Goal: Task Accomplishment & Management: Complete application form

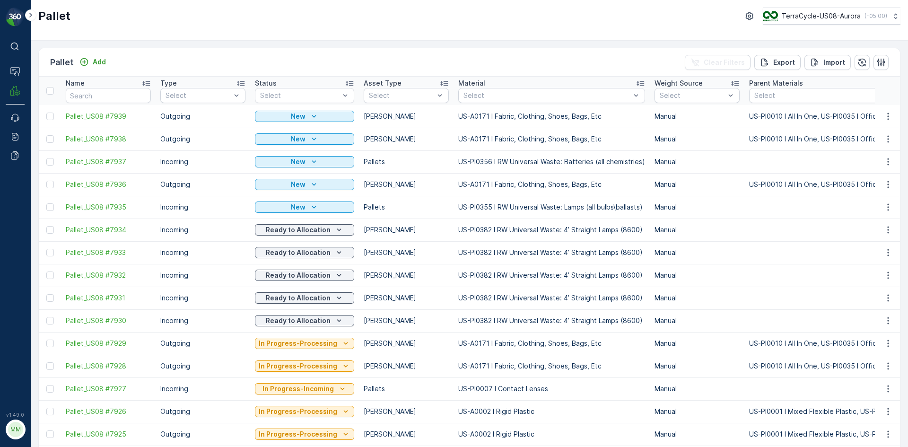
click at [90, 68] on div "Pallet Add" at bounding box center [80, 62] width 60 height 13
click at [96, 64] on p "Add" at bounding box center [99, 61] width 13 height 9
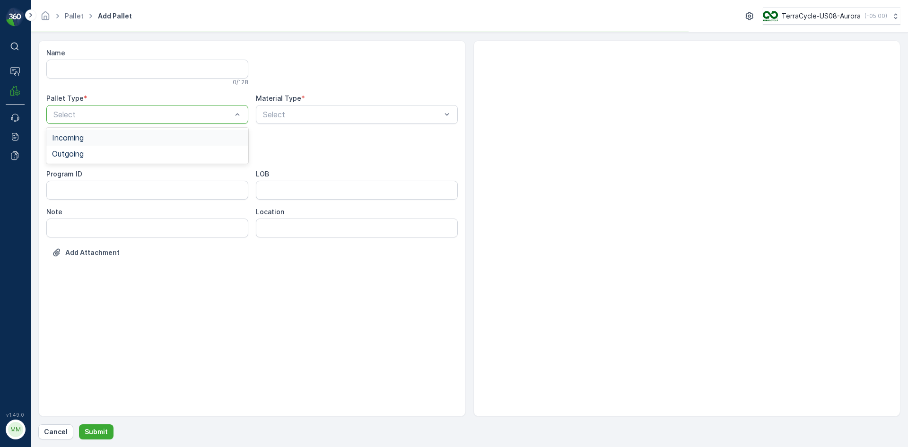
click at [113, 114] on div at bounding box center [142, 114] width 180 height 9
click at [104, 152] on div "Outgoing" at bounding box center [147, 153] width 191 height 9
click at [104, 152] on div at bounding box center [142, 152] width 180 height 9
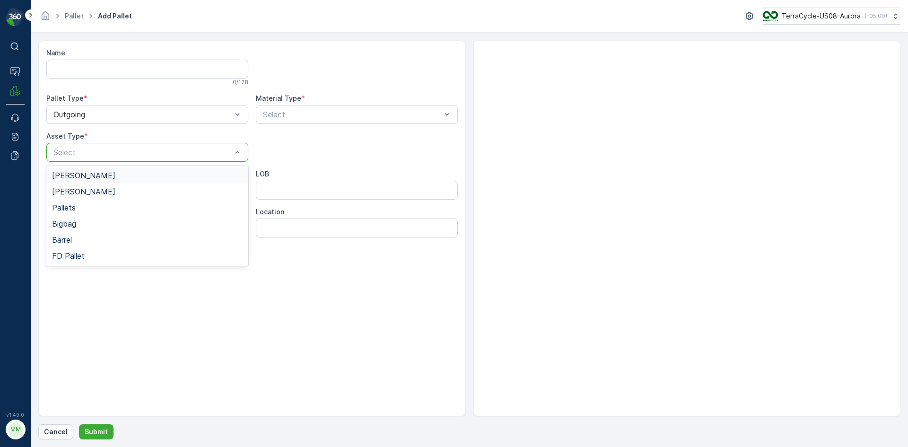
click at [92, 176] on div "Gaylord" at bounding box center [147, 175] width 191 height 9
click at [285, 114] on div at bounding box center [352, 114] width 180 height 9
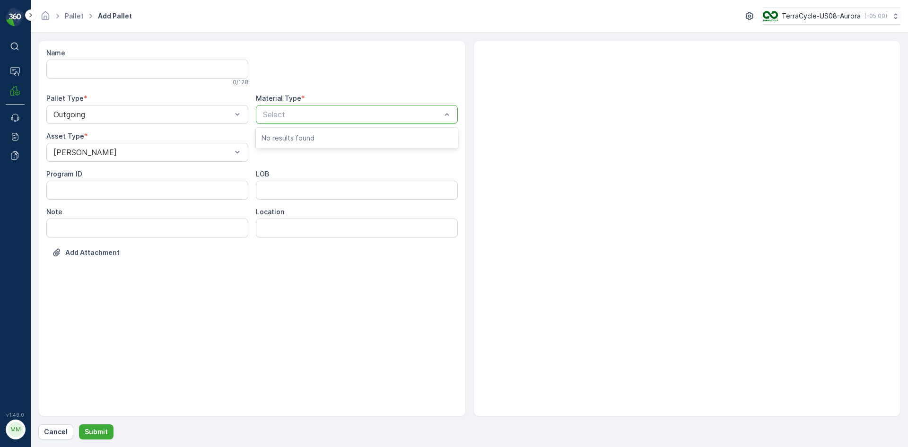
drag, startPoint x: 667, startPoint y: 177, endPoint x: 656, endPoint y: 188, distance: 15.0
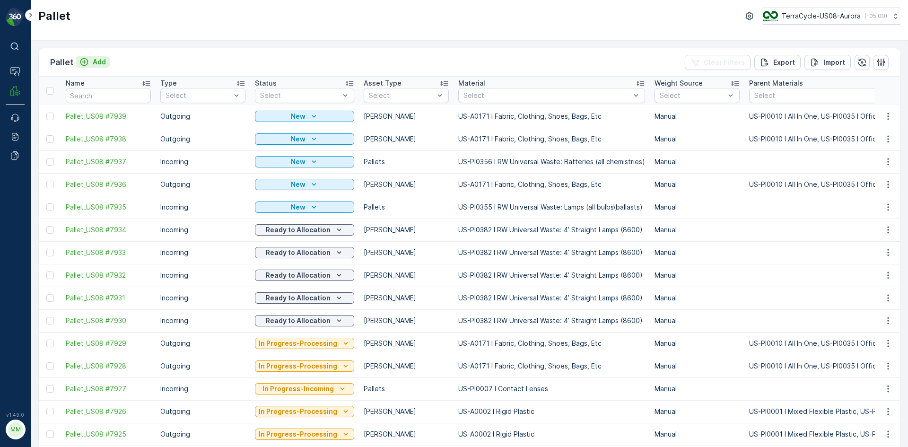
click at [100, 67] on button "Add" at bounding box center [93, 61] width 34 height 11
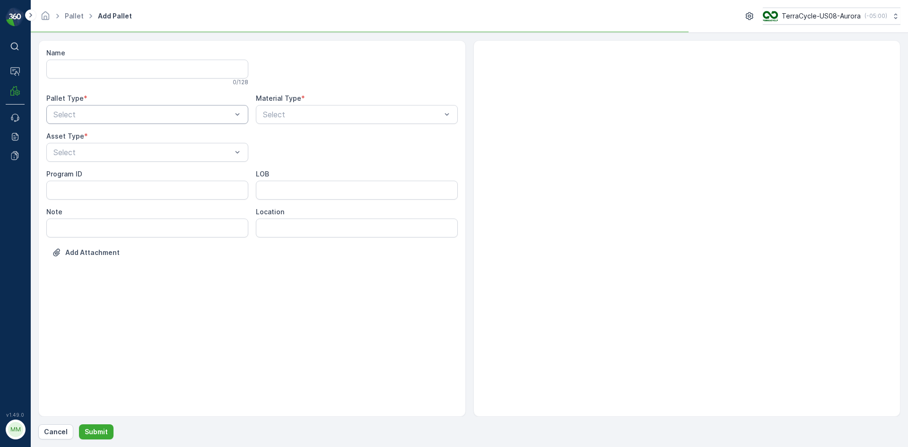
click at [119, 108] on div "Select" at bounding box center [147, 114] width 202 height 19
click at [119, 154] on div "Outgoing" at bounding box center [147, 153] width 191 height 9
click at [119, 154] on div at bounding box center [142, 152] width 180 height 9
click at [115, 176] on div "Gaylord" at bounding box center [147, 175] width 191 height 9
click at [305, 107] on div "Select" at bounding box center [357, 114] width 202 height 19
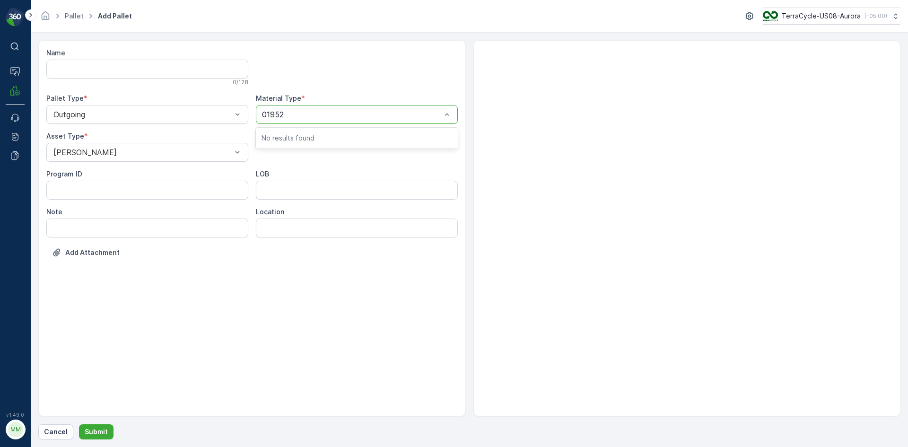
type input "0192"
click at [79, 424] on button "Submit" at bounding box center [96, 431] width 35 height 15
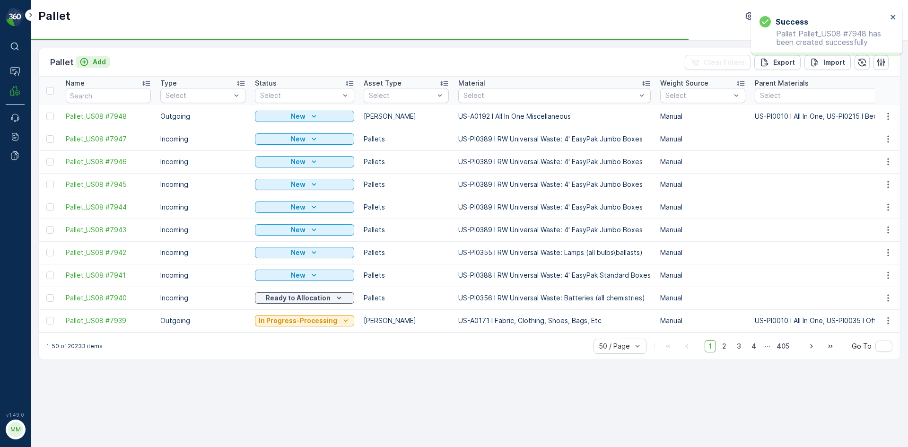
click at [88, 61] on div "Add" at bounding box center [92, 61] width 26 height 9
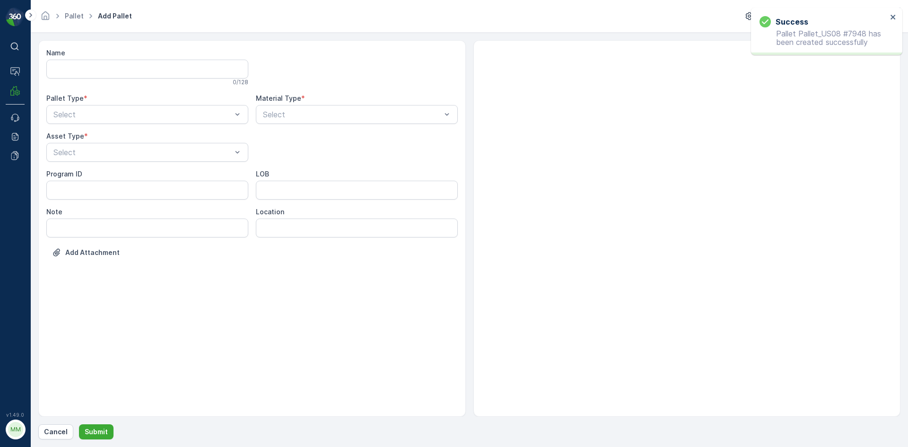
click at [106, 124] on div "Name 0 / 128 Pallet Type * Select Material Type * Select Asset Type * Select Pr…" at bounding box center [251, 159] width 411 height 223
click at [108, 116] on div at bounding box center [142, 114] width 180 height 9
click at [105, 155] on div "Outgoing" at bounding box center [147, 153] width 191 height 9
click at [105, 155] on div at bounding box center [142, 152] width 180 height 9
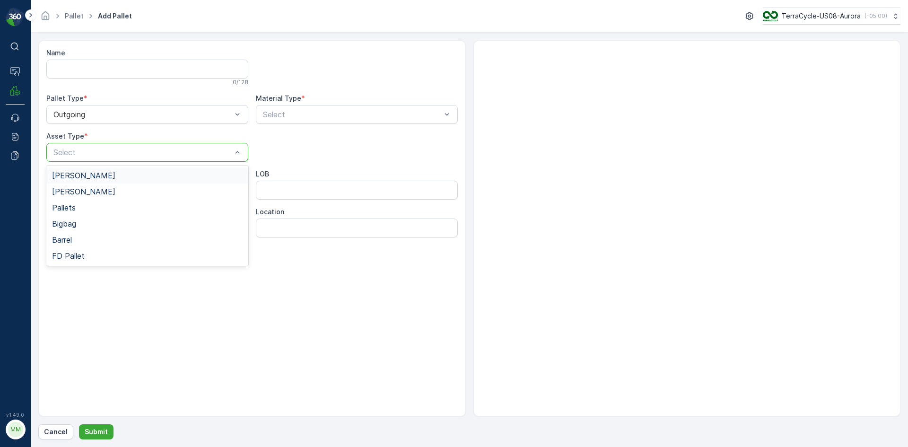
click at [103, 172] on div "Gaylord" at bounding box center [147, 175] width 191 height 9
click at [286, 121] on div "Select" at bounding box center [357, 114] width 202 height 19
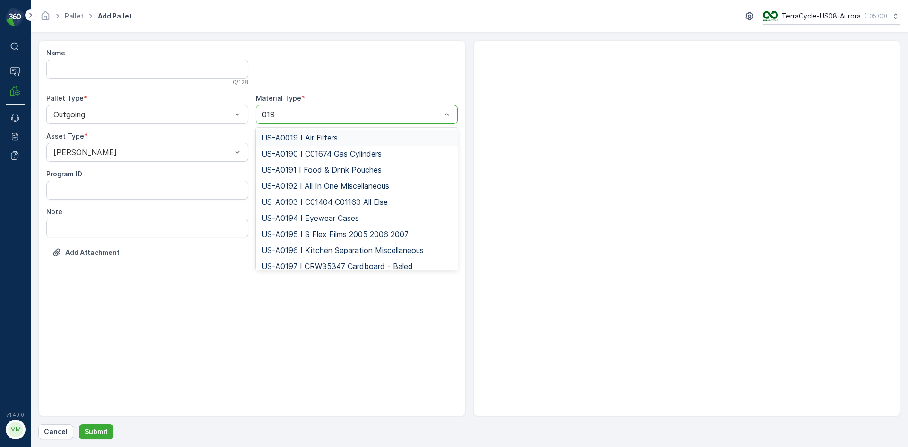
type input "0192"
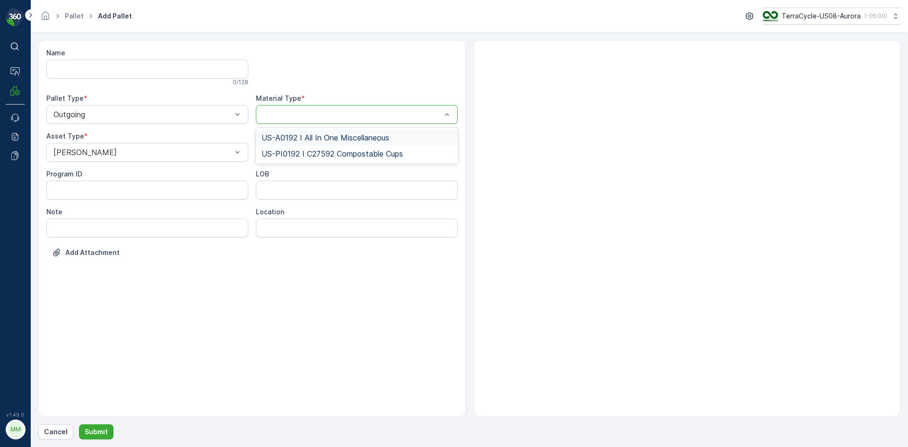
click at [79, 424] on button "Submit" at bounding box center [96, 431] width 35 height 15
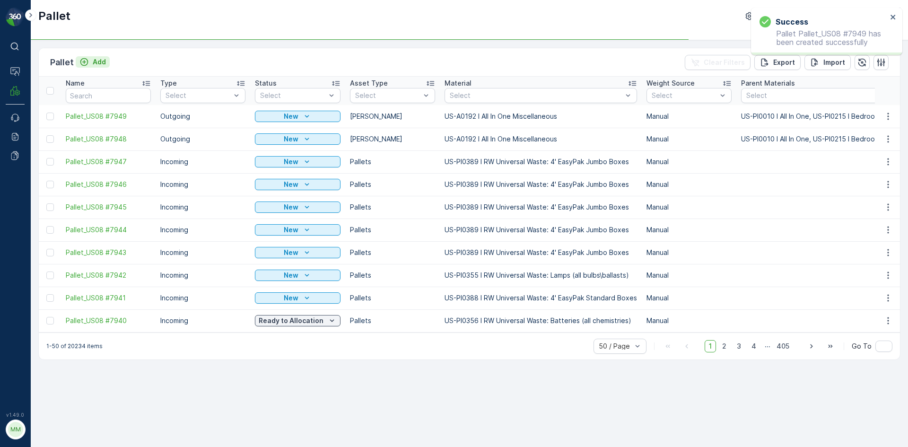
click at [98, 62] on p "Add" at bounding box center [99, 61] width 13 height 9
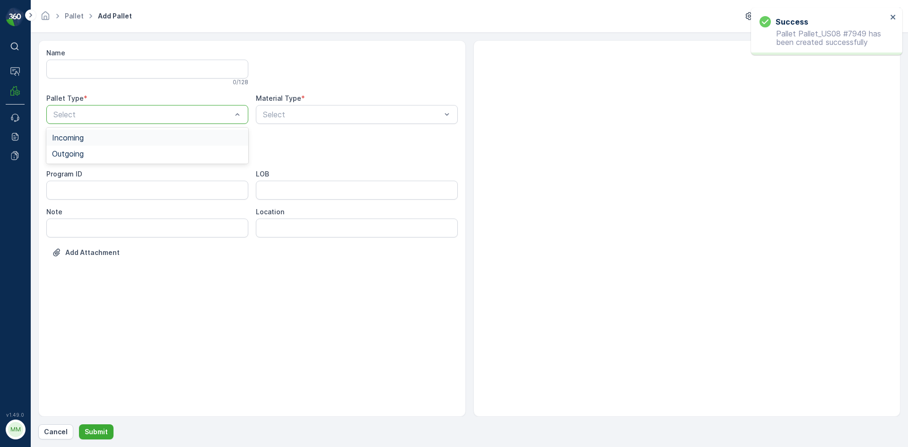
click at [124, 115] on div at bounding box center [142, 114] width 180 height 9
drag, startPoint x: 113, startPoint y: 165, endPoint x: 116, endPoint y: 135, distance: 30.4
click at [113, 163] on div "Name 0 / 128 Pallet Type * Select Material Type * Select Asset Type * Select Pr…" at bounding box center [251, 159] width 411 height 223
click at [118, 116] on div at bounding box center [142, 114] width 180 height 9
click at [121, 154] on div "Outgoing" at bounding box center [147, 153] width 191 height 9
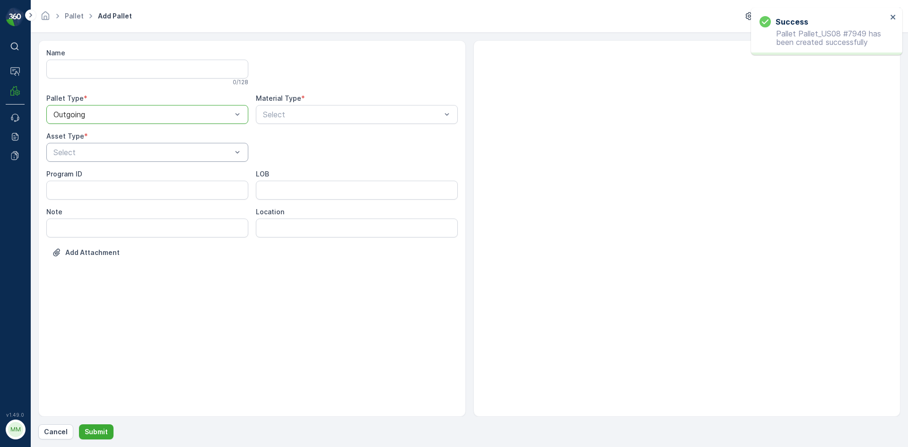
click at [121, 153] on div at bounding box center [142, 152] width 180 height 9
click at [107, 172] on div "Gaylord" at bounding box center [147, 175] width 191 height 9
click at [304, 116] on div at bounding box center [352, 114] width 180 height 9
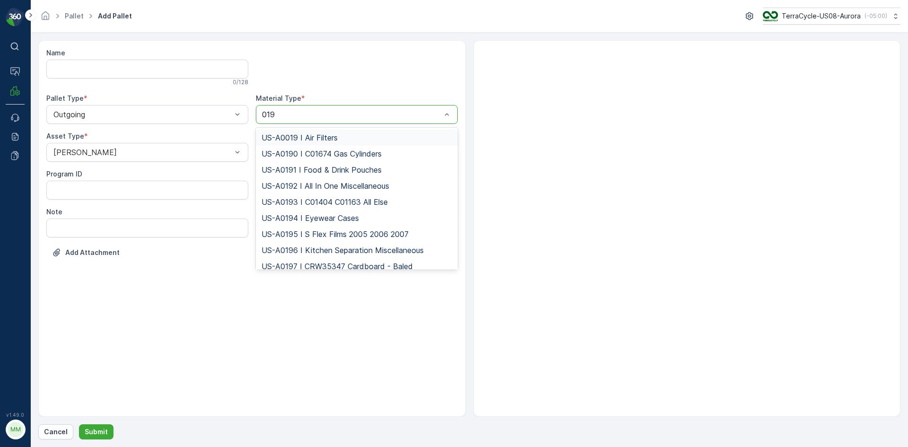
type input "0192"
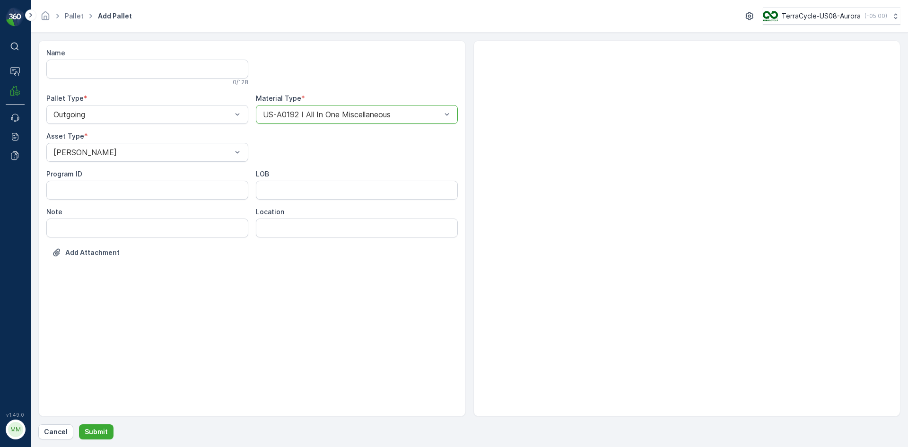
click at [79, 424] on button "Submit" at bounding box center [96, 431] width 35 height 15
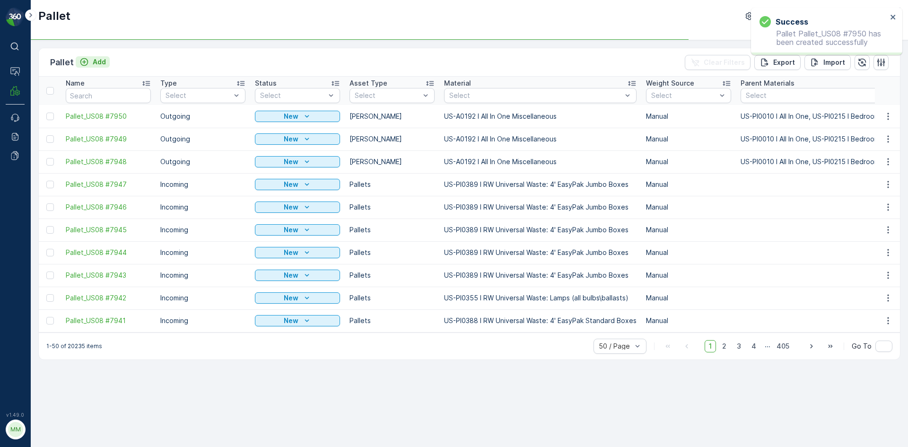
click at [102, 59] on p "Add" at bounding box center [99, 61] width 13 height 9
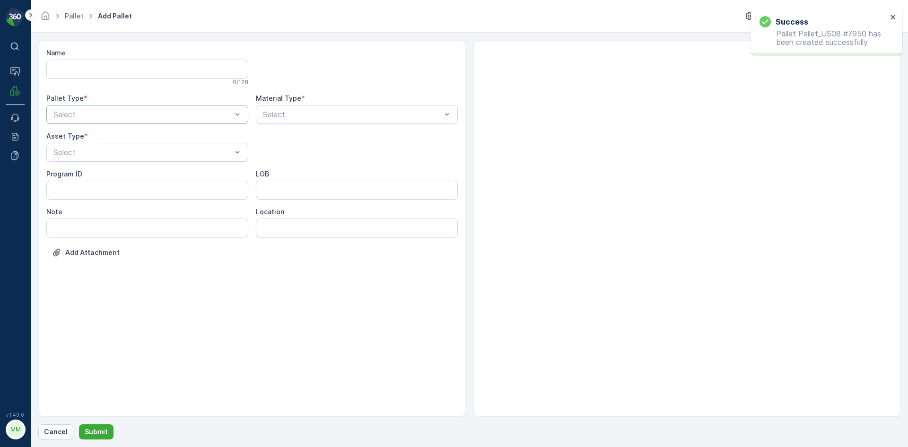
click at [105, 112] on div at bounding box center [142, 114] width 180 height 9
click at [89, 156] on div "Outgoing" at bounding box center [147, 153] width 191 height 9
click at [90, 154] on div at bounding box center [142, 152] width 180 height 9
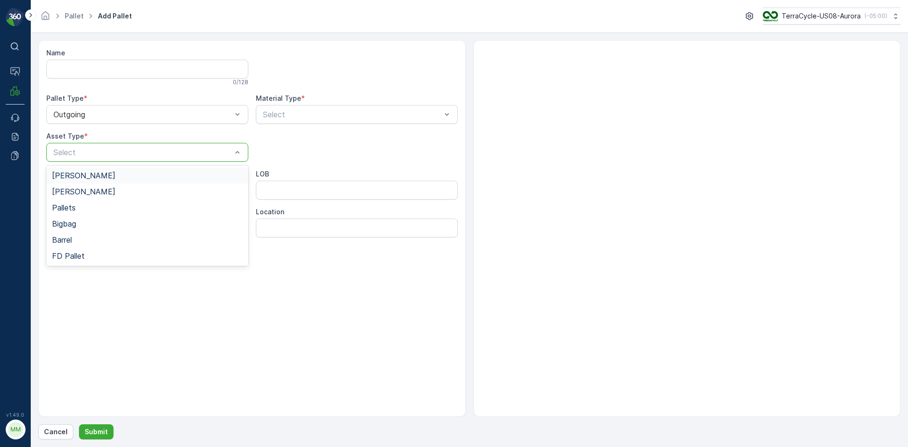
click at [86, 174] on div "Gaylord" at bounding box center [147, 175] width 191 height 9
click at [309, 116] on div at bounding box center [352, 114] width 180 height 9
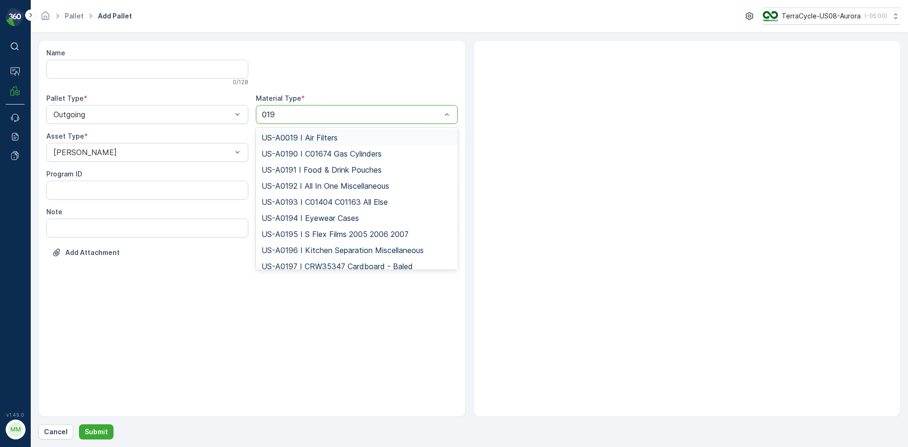
type input "0192"
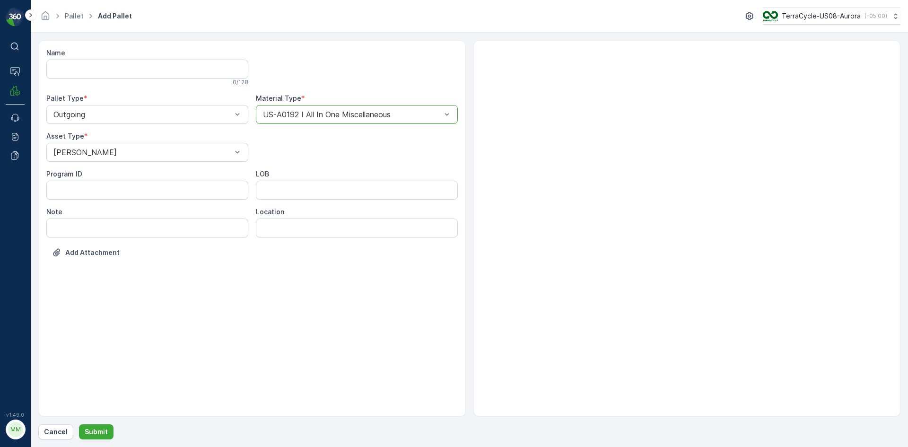
click at [79, 424] on button "Submit" at bounding box center [96, 431] width 35 height 15
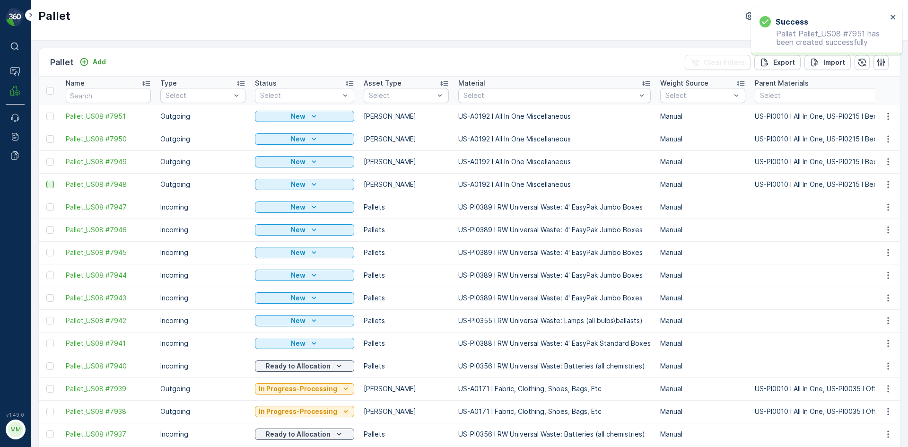
click at [51, 186] on div at bounding box center [50, 185] width 8 height 8
click at [46, 181] on input "checkbox" at bounding box center [46, 181] width 0 height 0
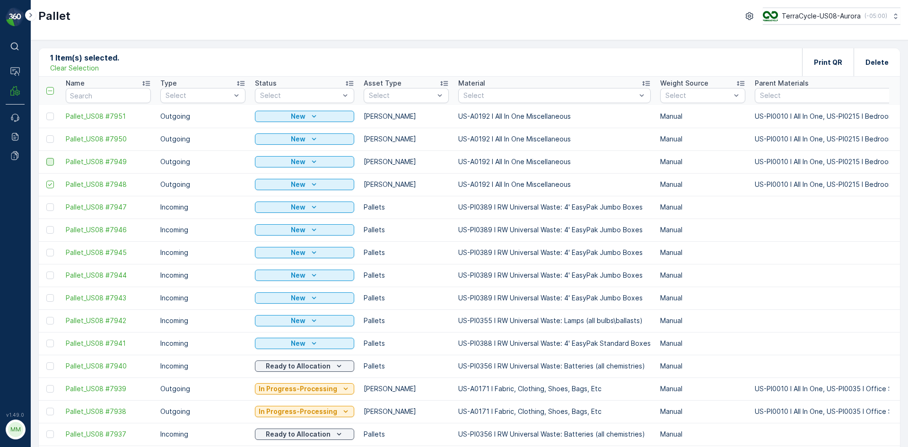
click at [51, 163] on div at bounding box center [50, 162] width 8 height 8
click at [46, 158] on input "checkbox" at bounding box center [46, 158] width 0 height 0
click at [52, 142] on div at bounding box center [50, 139] width 8 height 8
click at [46, 135] on input "checkbox" at bounding box center [46, 135] width 0 height 0
click at [50, 117] on div at bounding box center [50, 117] width 8 height 8
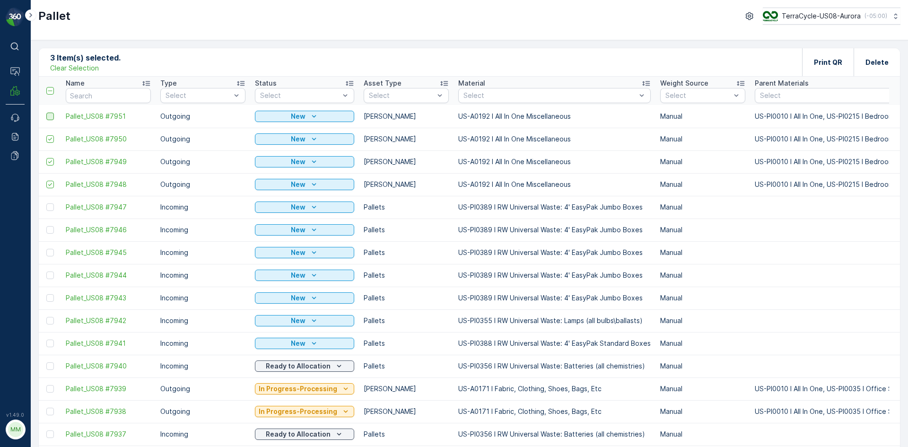
click at [46, 113] on input "checkbox" at bounding box center [46, 113] width 0 height 0
click at [830, 69] on div "Print QR" at bounding box center [828, 62] width 28 height 28
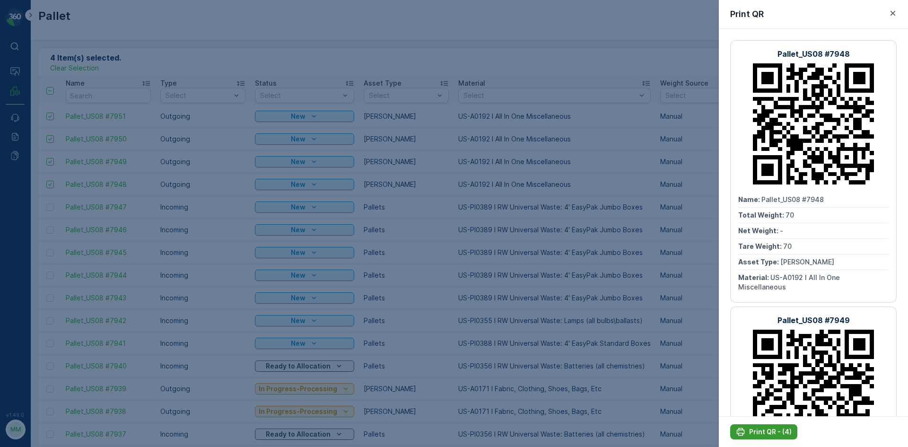
click at [753, 431] on p "Print QR - (4)" at bounding box center [770, 431] width 43 height 9
click at [563, 220] on div at bounding box center [454, 223] width 908 height 447
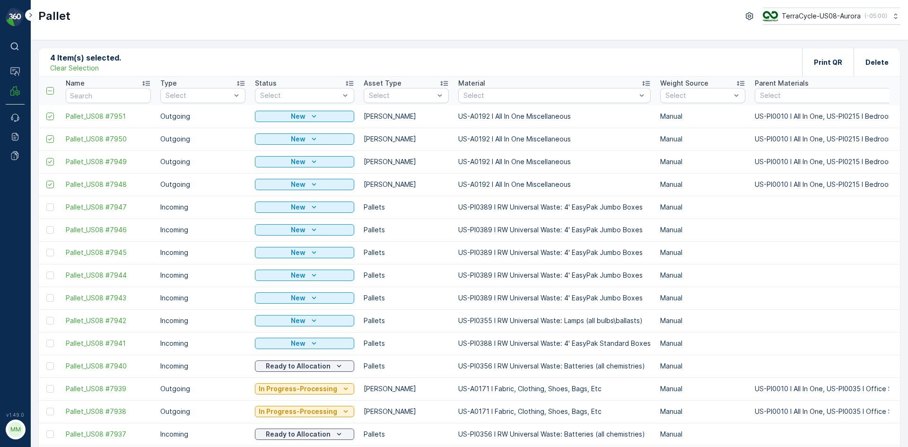
click at [80, 70] on p "Clear Selection" at bounding box center [74, 67] width 49 height 9
click at [104, 64] on p "Add" at bounding box center [99, 61] width 13 height 9
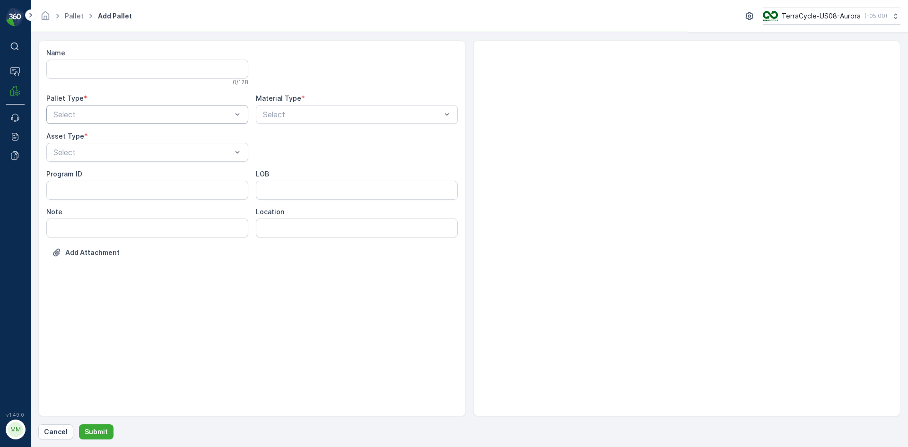
click at [143, 108] on div "Select" at bounding box center [147, 114] width 202 height 19
click at [130, 150] on div "Outgoing" at bounding box center [147, 154] width 202 height 16
click at [130, 150] on div at bounding box center [142, 152] width 180 height 9
click at [117, 178] on div "Gaylord" at bounding box center [147, 175] width 191 height 9
click at [304, 111] on div at bounding box center [352, 114] width 180 height 9
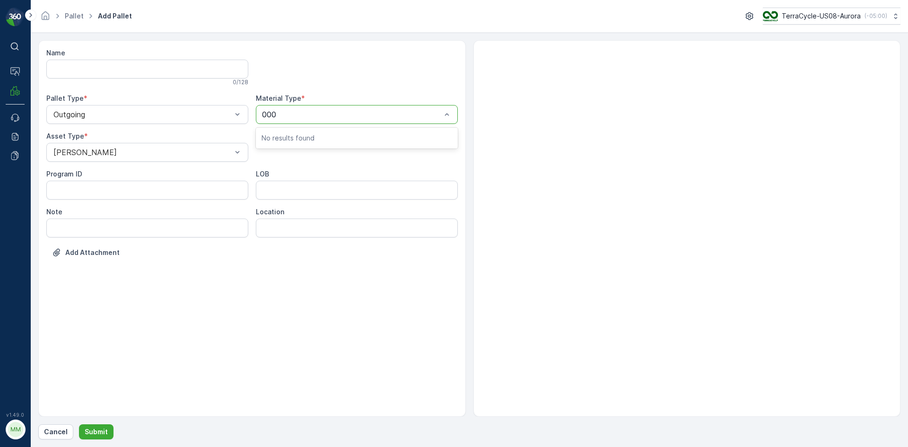
type input "0002"
click at [79, 424] on button "Submit" at bounding box center [96, 431] width 35 height 15
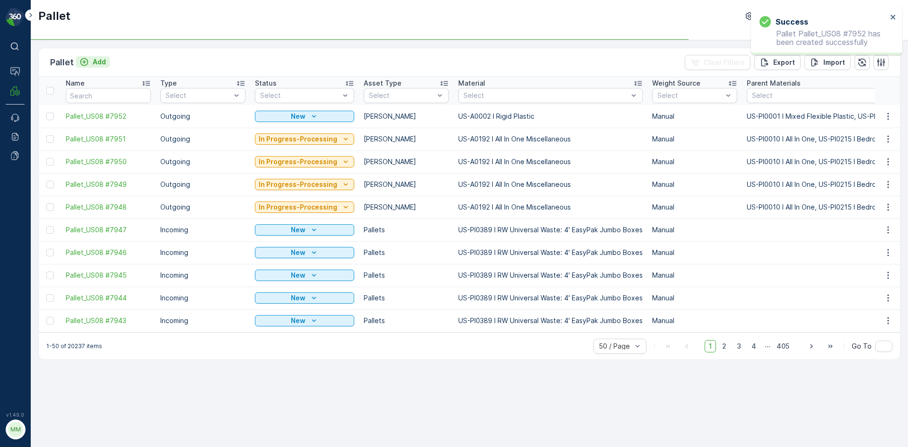
click at [99, 64] on p "Add" at bounding box center [99, 61] width 13 height 9
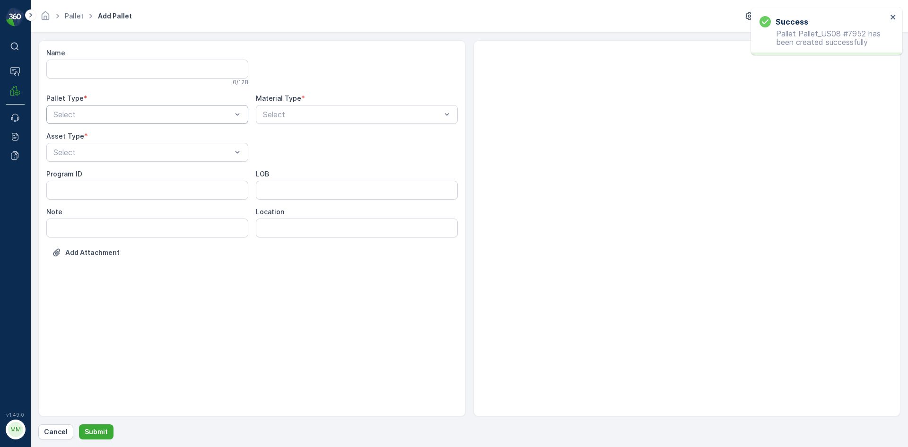
click at [122, 107] on div "Select" at bounding box center [147, 114] width 202 height 19
click at [103, 161] on div "Outgoing" at bounding box center [147, 154] width 202 height 16
click at [105, 154] on div at bounding box center [142, 152] width 180 height 9
click at [105, 174] on div "Gaylord" at bounding box center [147, 175] width 191 height 9
click at [286, 121] on div "Select" at bounding box center [357, 114] width 202 height 19
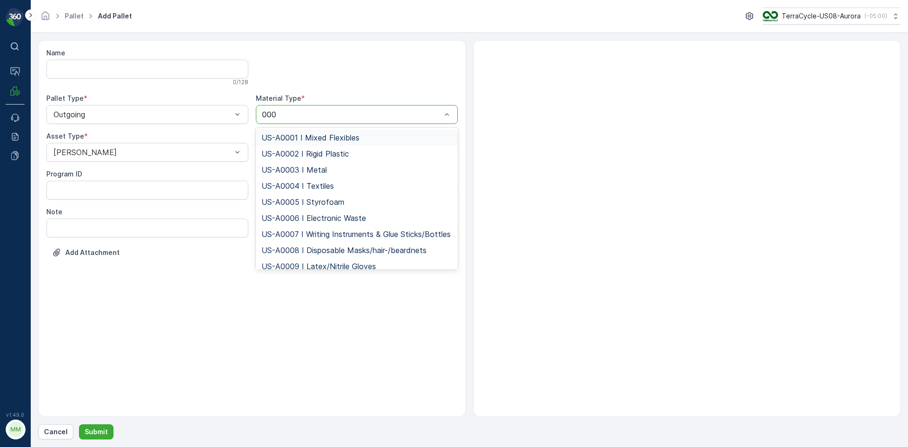
type input "0002"
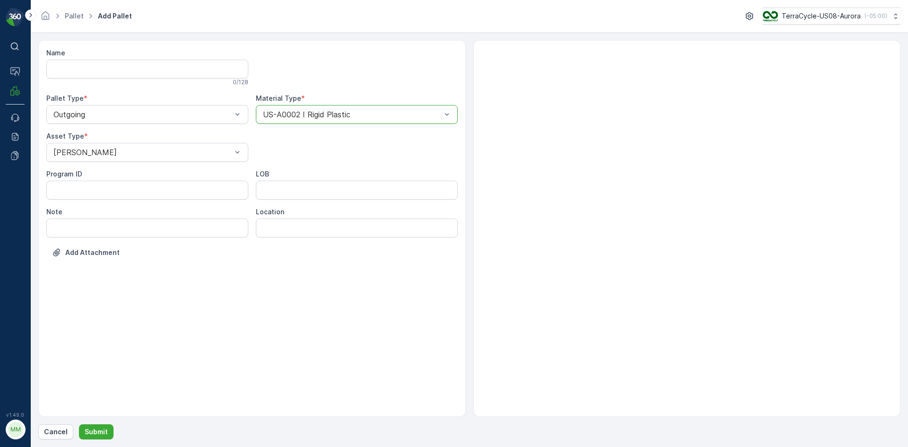
click at [79, 424] on button "Submit" at bounding box center [96, 431] width 35 height 15
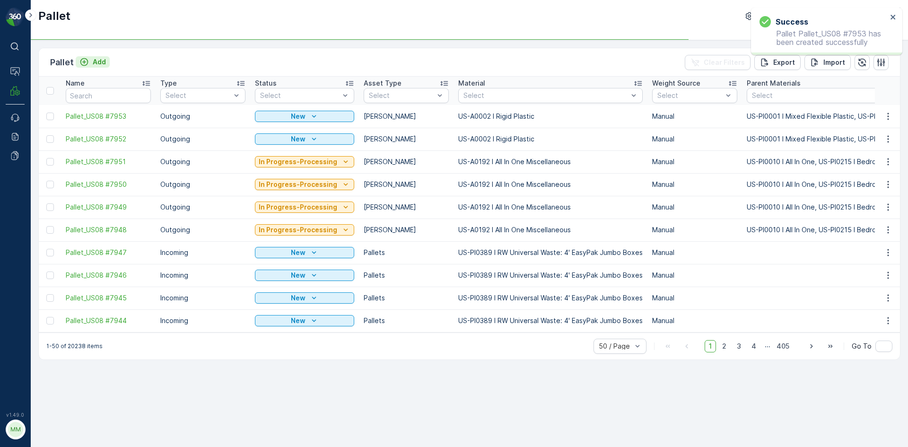
click at [97, 63] on p "Add" at bounding box center [99, 61] width 13 height 9
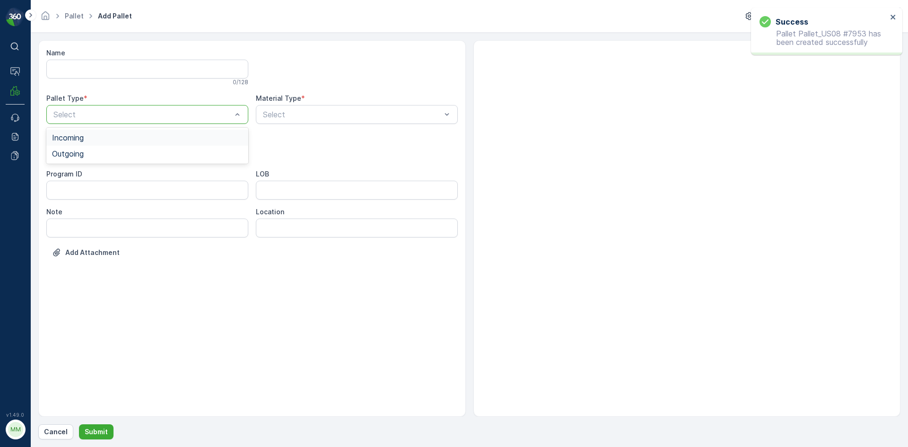
click at [106, 112] on div at bounding box center [142, 114] width 180 height 9
click at [91, 156] on div "Outgoing" at bounding box center [147, 153] width 191 height 9
click at [91, 153] on div at bounding box center [142, 152] width 180 height 9
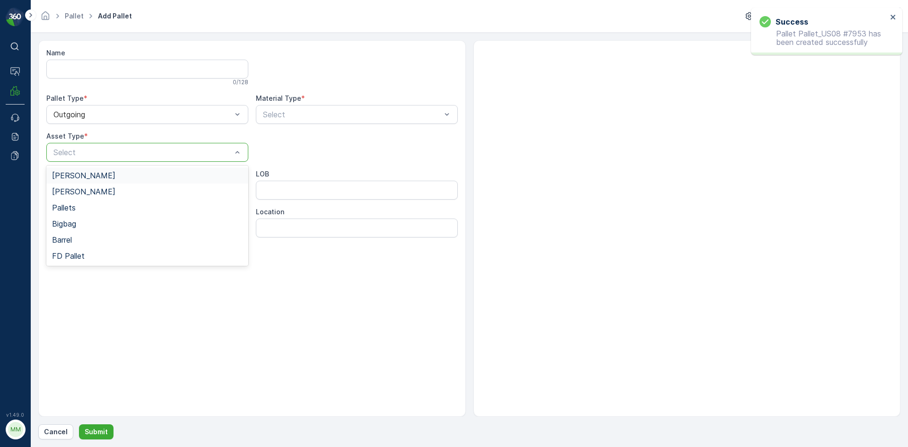
click at [84, 175] on div "Gaylord" at bounding box center [147, 175] width 191 height 9
click at [298, 117] on div at bounding box center [352, 114] width 180 height 9
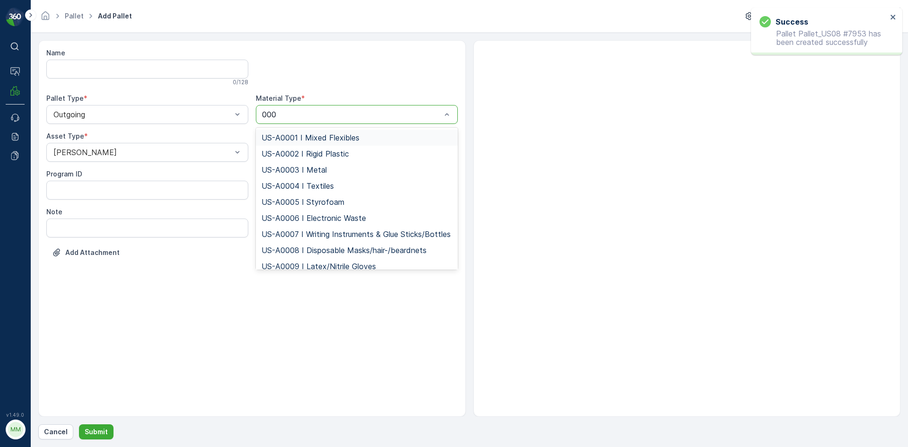
type input "0002"
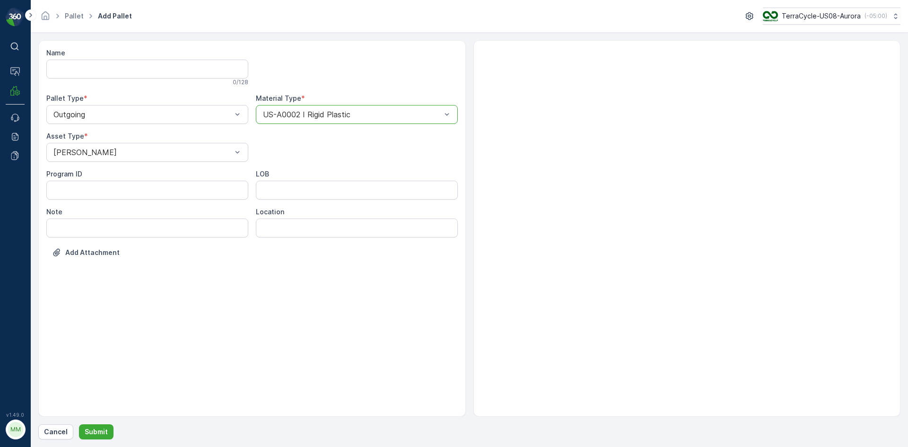
click at [79, 424] on button "Submit" at bounding box center [96, 431] width 35 height 15
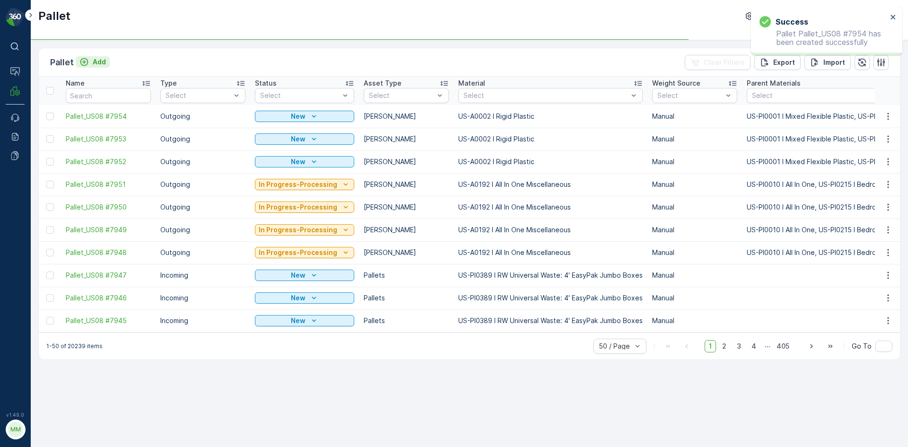
click at [95, 61] on p "Add" at bounding box center [99, 61] width 13 height 9
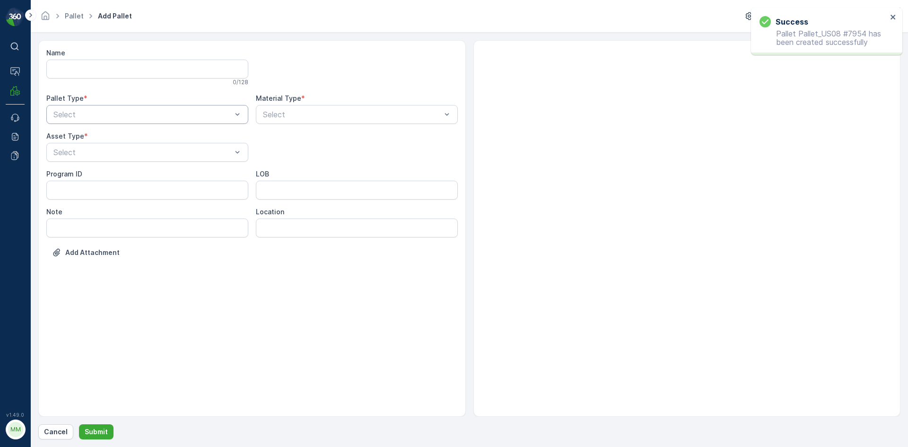
click at [133, 118] on div at bounding box center [142, 114] width 180 height 9
click at [123, 161] on div "Outgoing" at bounding box center [147, 154] width 202 height 16
click at [123, 160] on div "Select" at bounding box center [147, 152] width 202 height 19
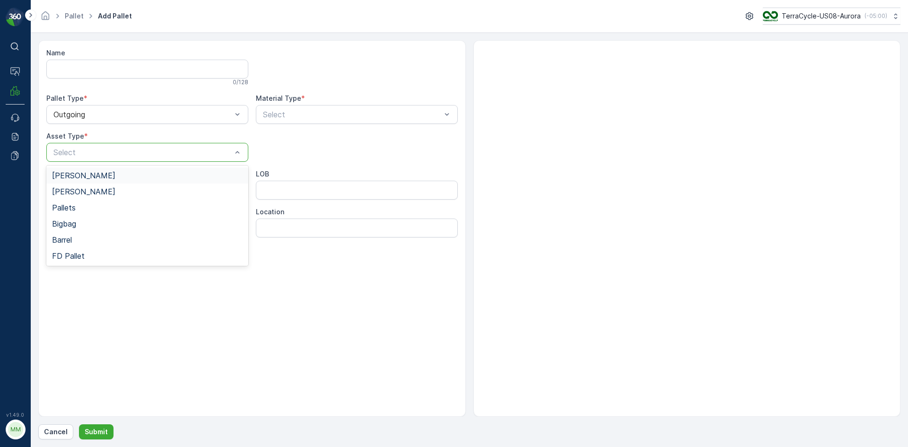
click at [116, 173] on div "Gaylord" at bounding box center [147, 175] width 191 height 9
click at [306, 112] on div at bounding box center [352, 114] width 180 height 9
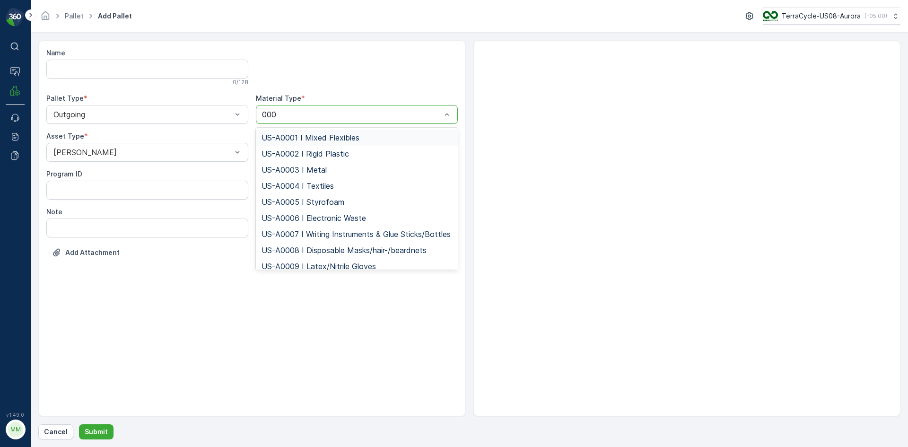
type input "0002"
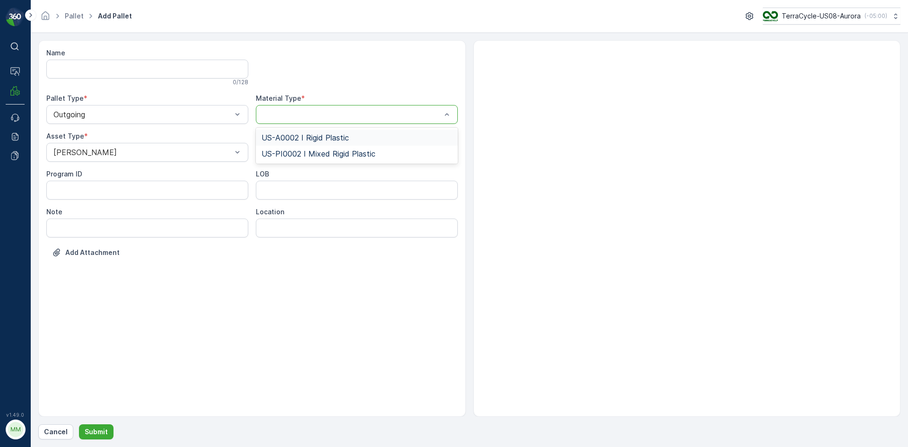
click at [79, 424] on button "Submit" at bounding box center [96, 431] width 35 height 15
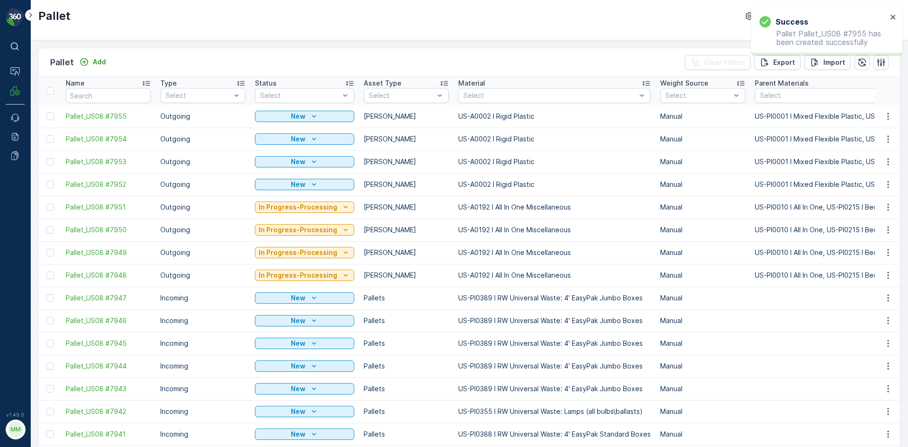
drag, startPoint x: 52, startPoint y: 186, endPoint x: 53, endPoint y: 165, distance: 20.4
click at [52, 186] on div at bounding box center [50, 185] width 8 height 8
click at [46, 181] on input "checkbox" at bounding box center [46, 181] width 0 height 0
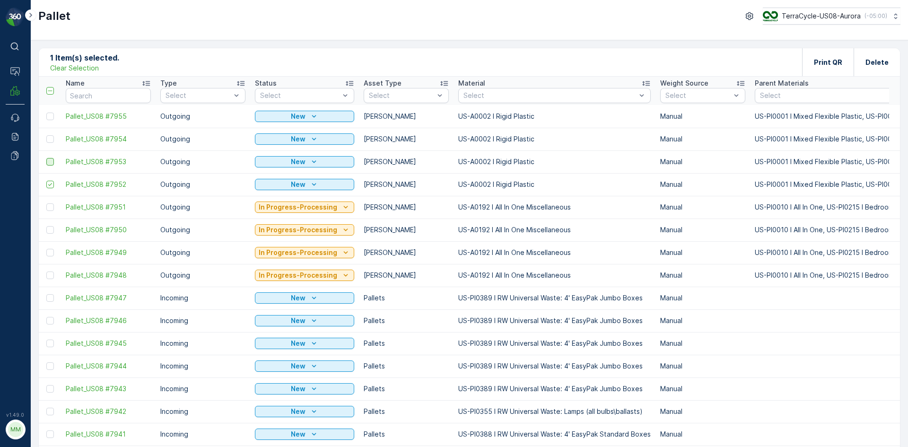
click at [52, 163] on div at bounding box center [50, 162] width 8 height 8
click at [46, 158] on input "checkbox" at bounding box center [46, 158] width 0 height 0
click at [52, 139] on div at bounding box center [50, 139] width 8 height 8
click at [46, 135] on input "checkbox" at bounding box center [46, 135] width 0 height 0
click at [52, 115] on div at bounding box center [50, 117] width 8 height 8
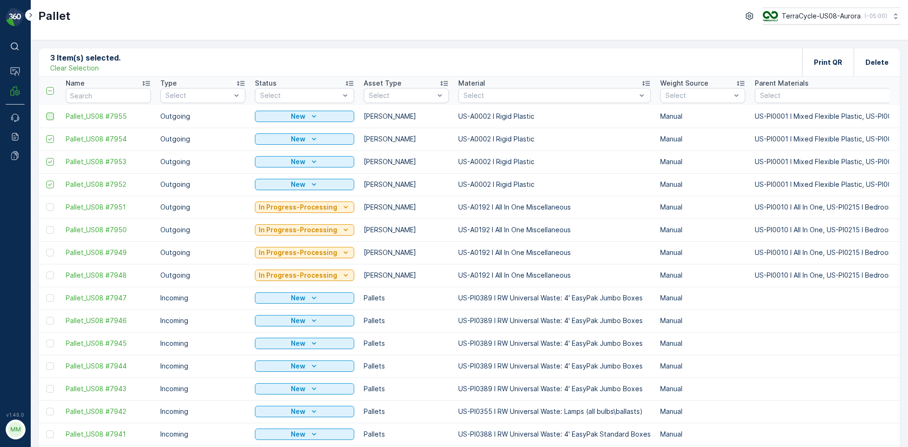
click at [46, 113] on input "checkbox" at bounding box center [46, 113] width 0 height 0
click at [842, 67] on div "Print QR" at bounding box center [828, 62] width 52 height 28
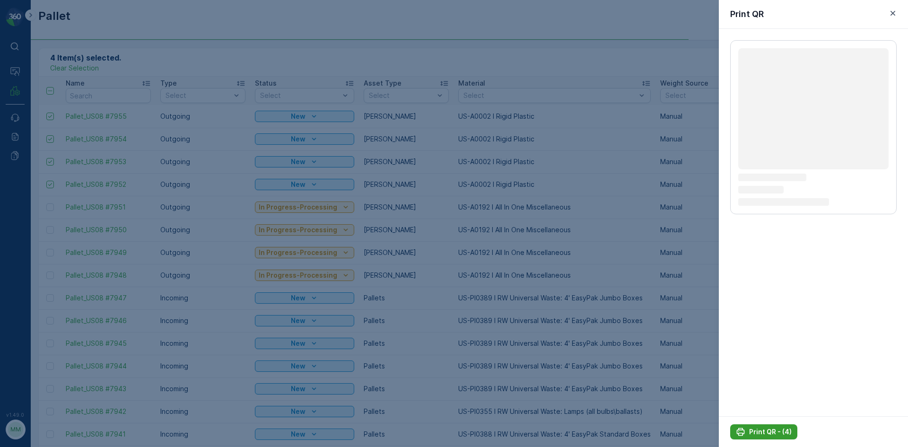
click at [781, 426] on button "Print QR - (4)" at bounding box center [763, 431] width 67 height 15
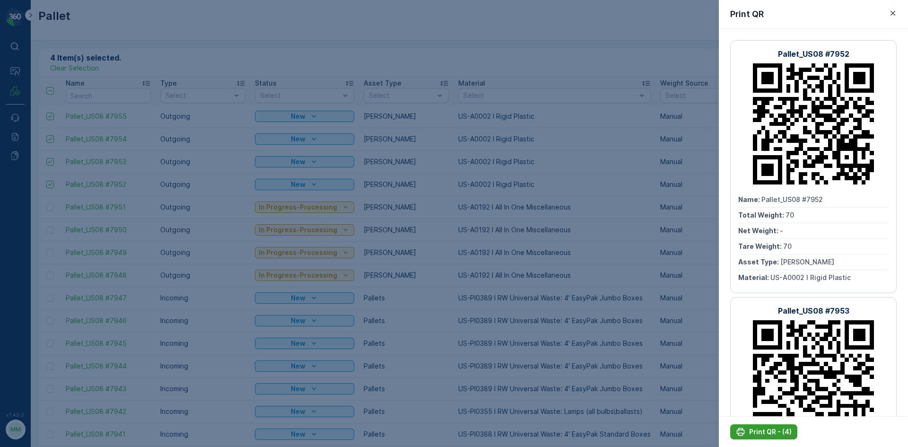
click at [744, 432] on icon "Print QR - (4)" at bounding box center [741, 432] width 8 height 8
click at [633, 305] on div at bounding box center [454, 223] width 908 height 447
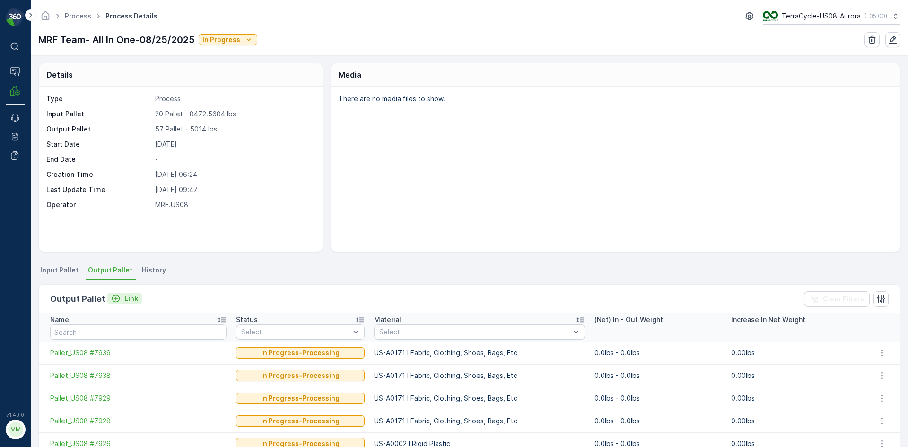
click at [135, 296] on p "Link" at bounding box center [131, 298] width 14 height 9
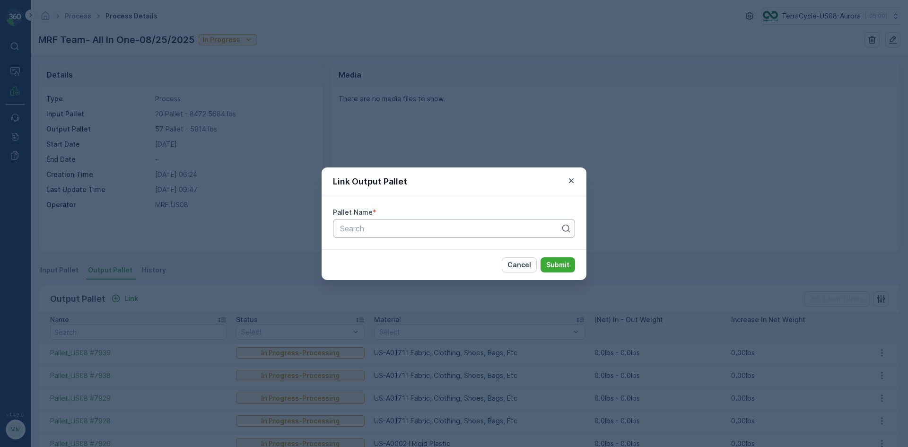
click at [386, 229] on div at bounding box center [450, 228] width 222 height 9
type input "7948"
click at [540, 257] on button "Submit" at bounding box center [557, 264] width 35 height 15
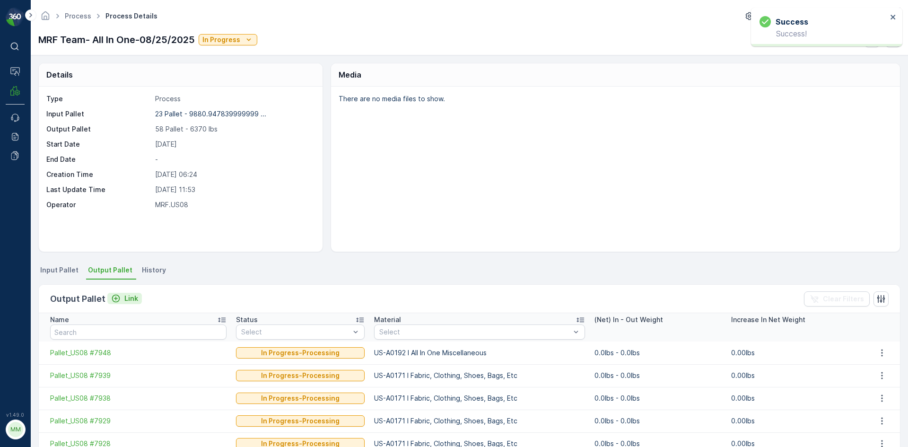
click at [126, 303] on p "Link" at bounding box center [131, 298] width 14 height 9
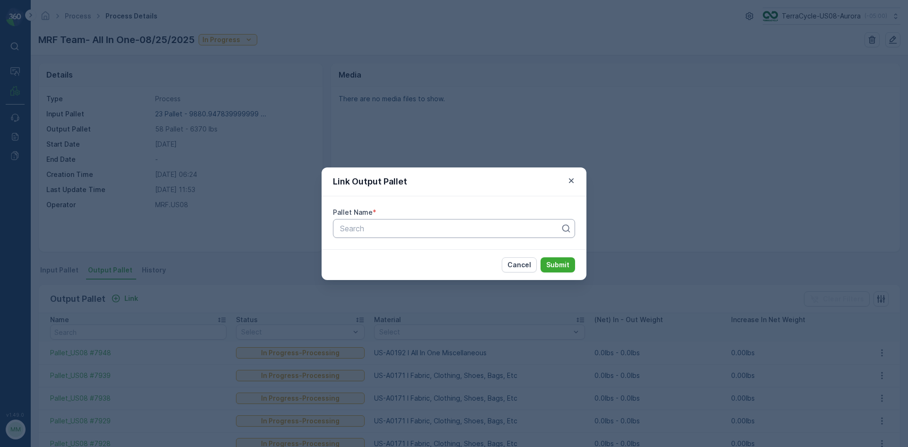
click at [361, 228] on div at bounding box center [450, 228] width 222 height 9
type input "7949"
click at [540, 257] on button "Submit" at bounding box center [557, 264] width 35 height 15
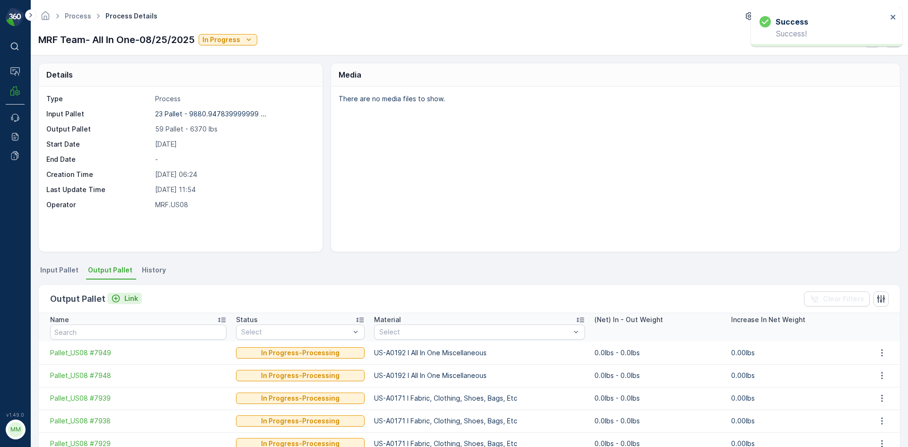
click at [132, 298] on p "Link" at bounding box center [131, 298] width 14 height 9
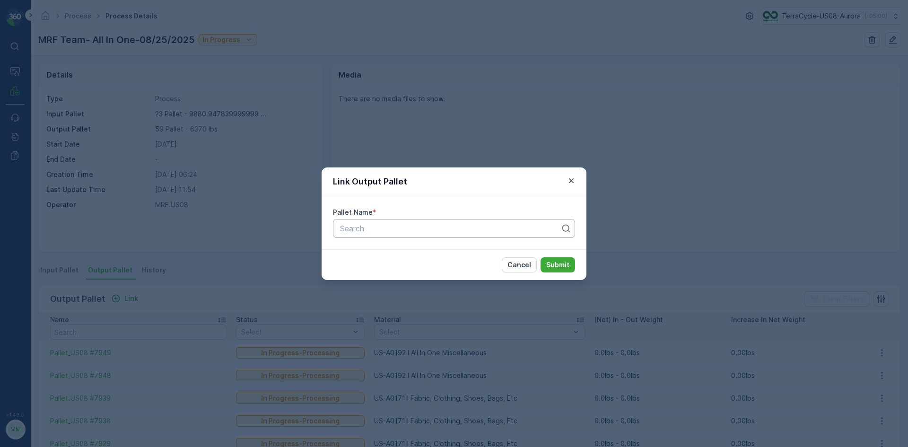
click at [405, 236] on div "Search" at bounding box center [454, 228] width 242 height 19
type input "7950"
click at [540, 257] on button "Submit" at bounding box center [557, 264] width 35 height 15
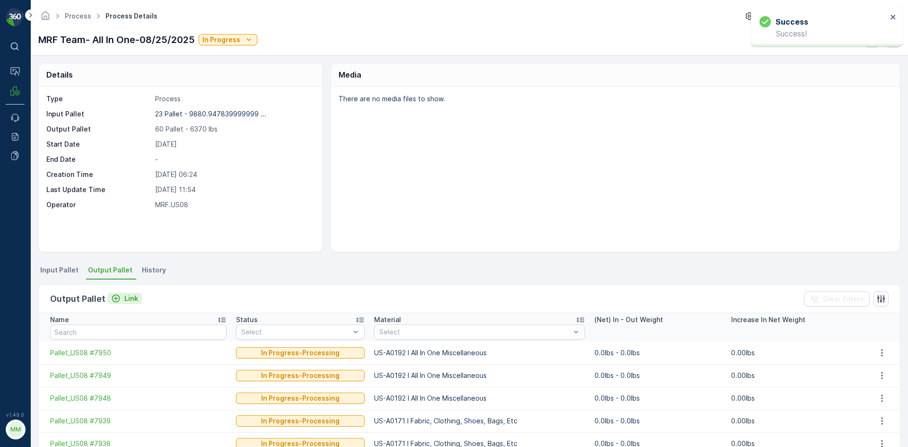
click at [128, 296] on p "Link" at bounding box center [131, 298] width 14 height 9
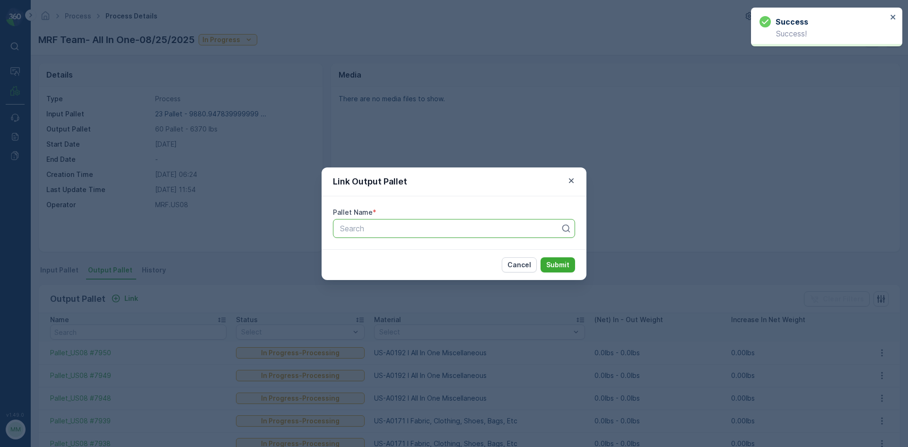
click at [344, 230] on div at bounding box center [450, 228] width 222 height 9
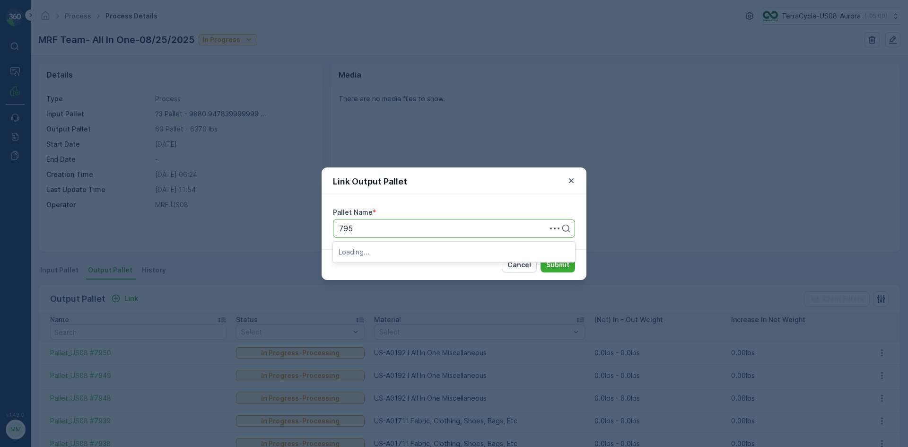
type input "7951"
click at [540, 257] on button "Submit" at bounding box center [557, 264] width 35 height 15
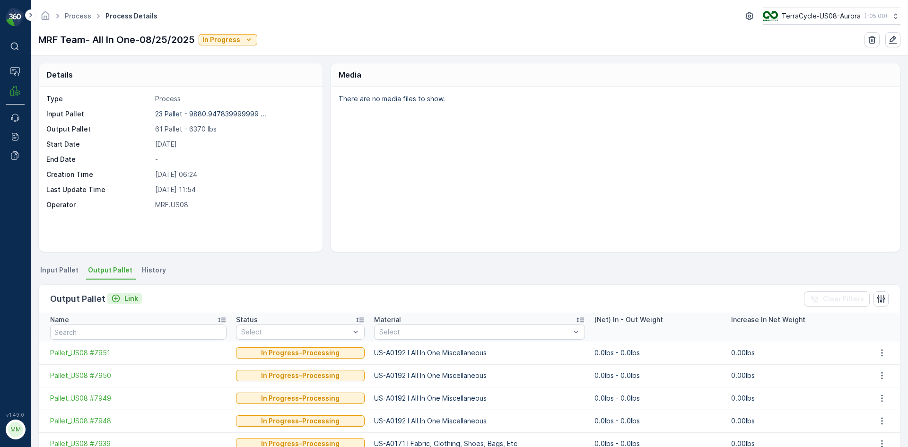
click at [133, 298] on p "Link" at bounding box center [131, 298] width 14 height 9
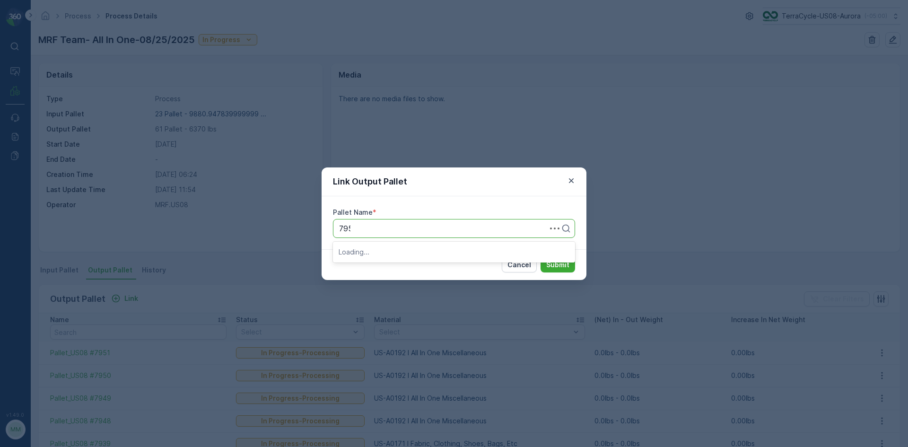
type input "7952"
click at [540, 257] on button "Submit" at bounding box center [557, 264] width 35 height 15
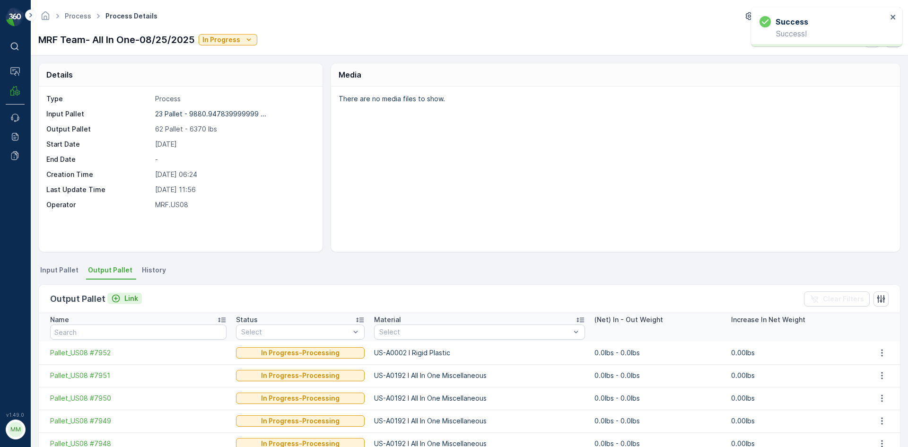
click at [126, 300] on p "Link" at bounding box center [131, 298] width 14 height 9
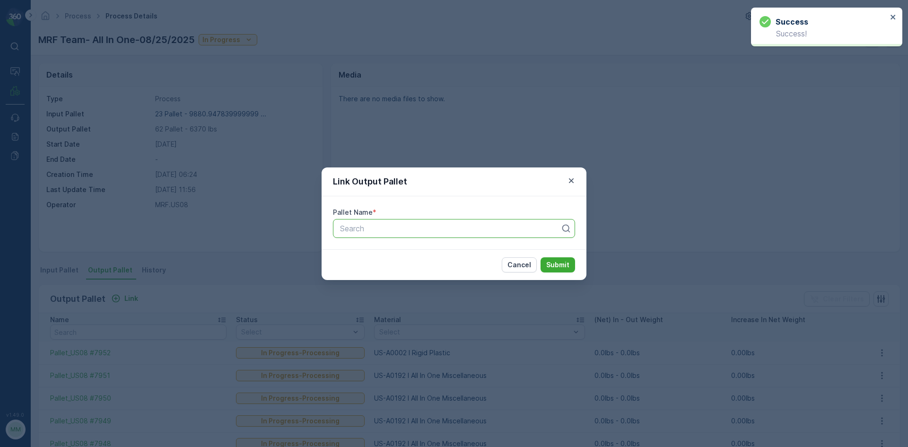
click at [355, 224] on div at bounding box center [450, 228] width 222 height 9
type input "7953"
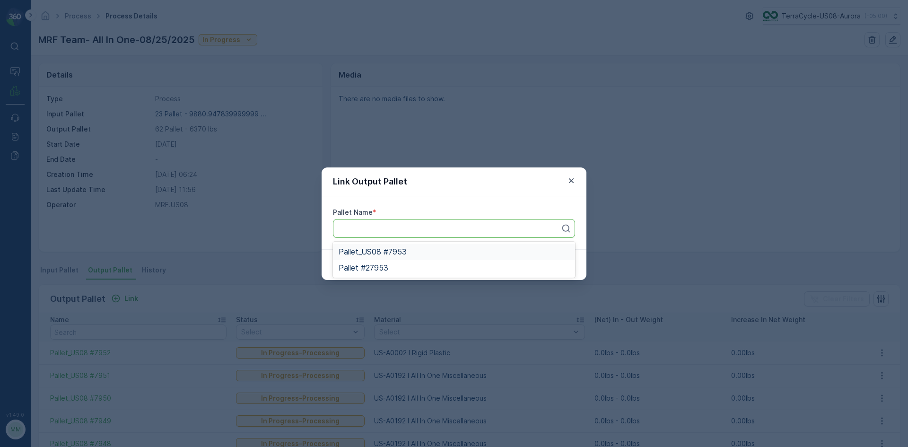
click at [540, 257] on button "Submit" at bounding box center [557, 264] width 35 height 15
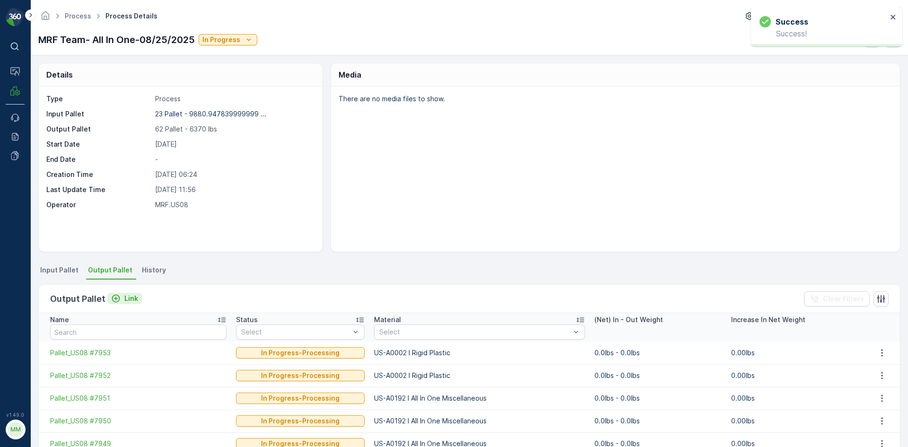
click at [130, 297] on p "Link" at bounding box center [131, 298] width 14 height 9
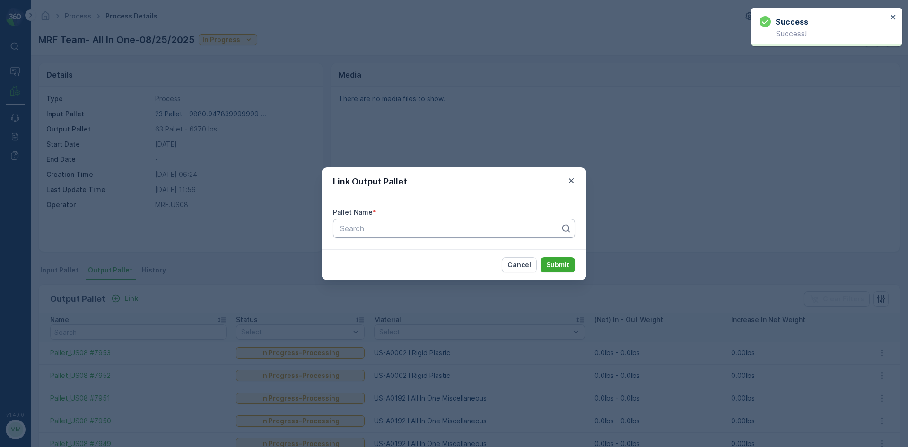
click at [351, 231] on div at bounding box center [450, 228] width 222 height 9
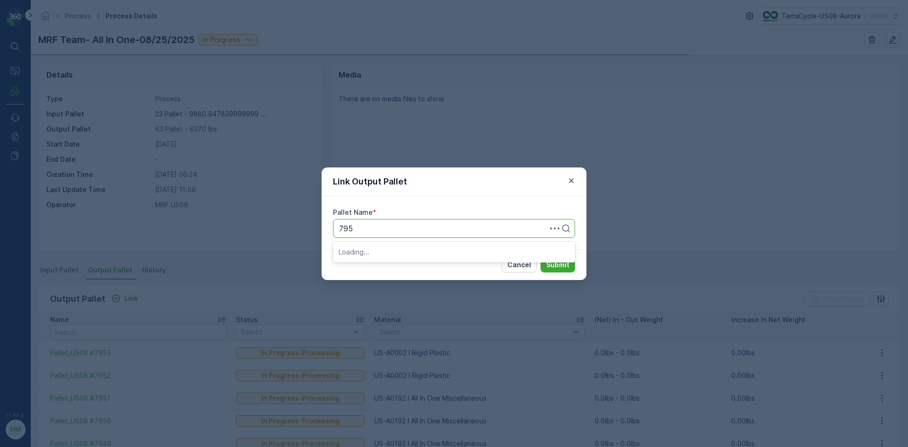
type input "7954"
click at [540, 257] on button "Submit" at bounding box center [557, 264] width 35 height 15
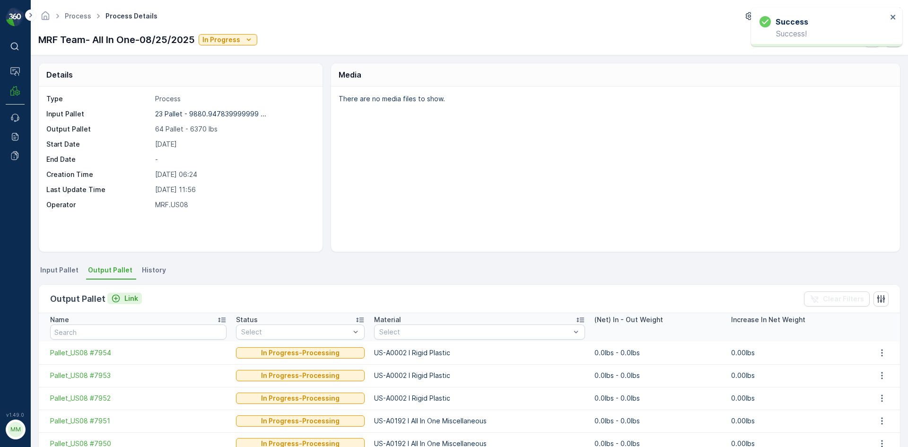
click at [128, 295] on p "Link" at bounding box center [131, 298] width 14 height 9
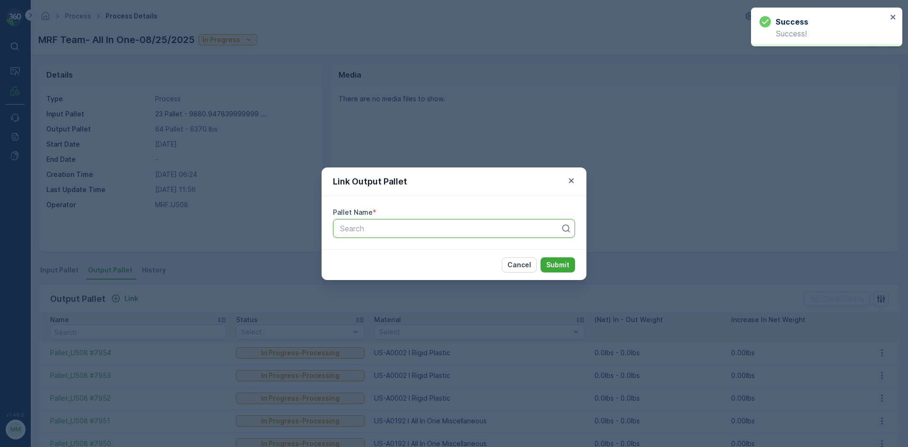
click at [438, 219] on div "Search" at bounding box center [454, 228] width 242 height 19
type input "7955"
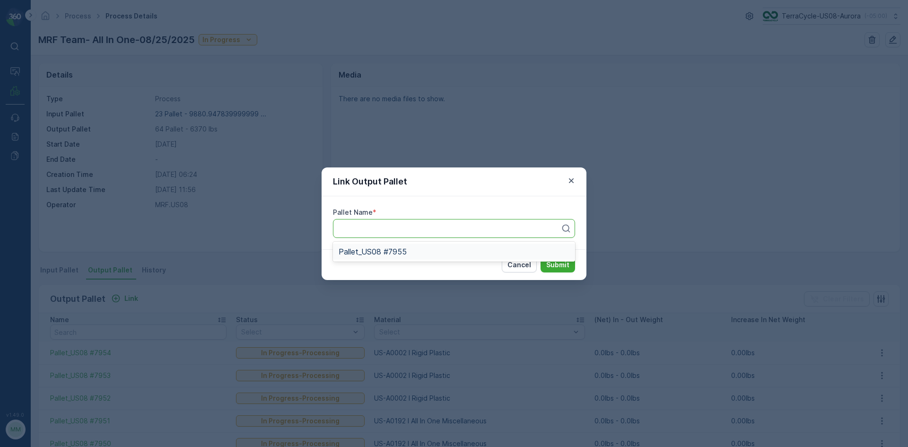
click at [540, 257] on button "Submit" at bounding box center [557, 264] width 35 height 15
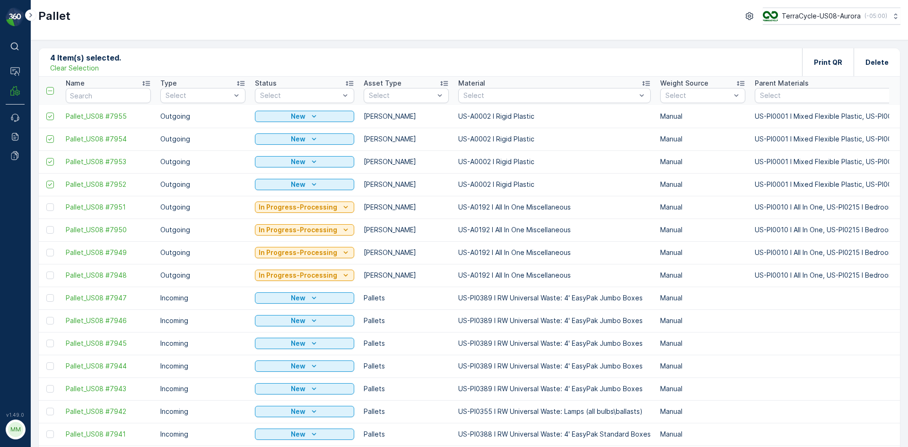
click at [78, 66] on p "Clear Selection" at bounding box center [74, 67] width 49 height 9
click at [91, 60] on div "Add" at bounding box center [92, 61] width 26 height 9
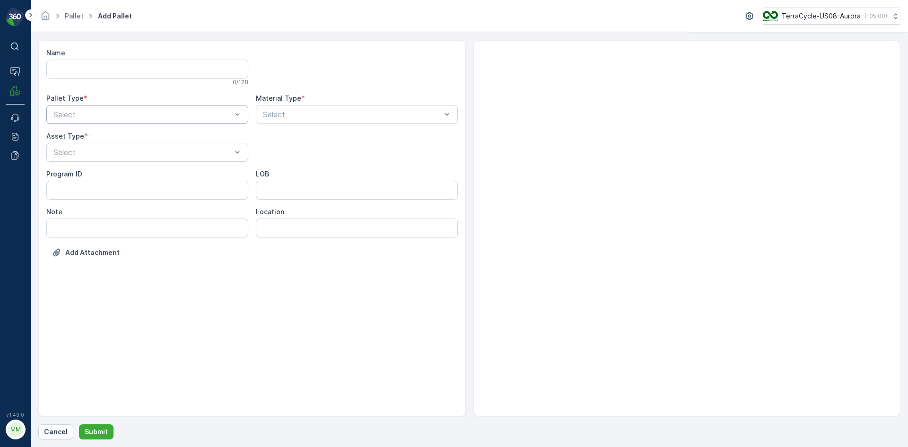
click at [117, 112] on div at bounding box center [142, 114] width 180 height 9
click at [101, 156] on div "Outgoing" at bounding box center [147, 153] width 191 height 9
click at [101, 156] on div at bounding box center [142, 152] width 180 height 9
click at [99, 178] on div "Gaylord" at bounding box center [147, 175] width 191 height 9
click at [328, 118] on div at bounding box center [352, 114] width 180 height 9
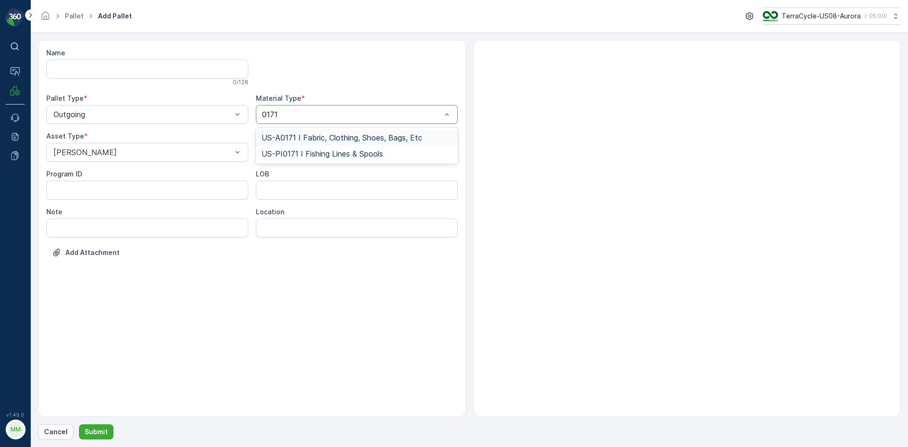
type input "0171"
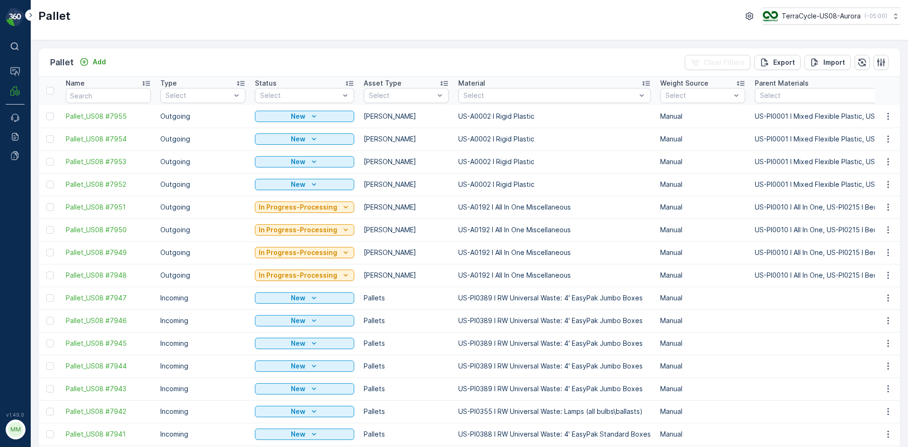
click at [157, 63] on div "Pallet Add Clear Filters Export Import" at bounding box center [469, 62] width 861 height 28
